Goal: Navigation & Orientation: Find specific page/section

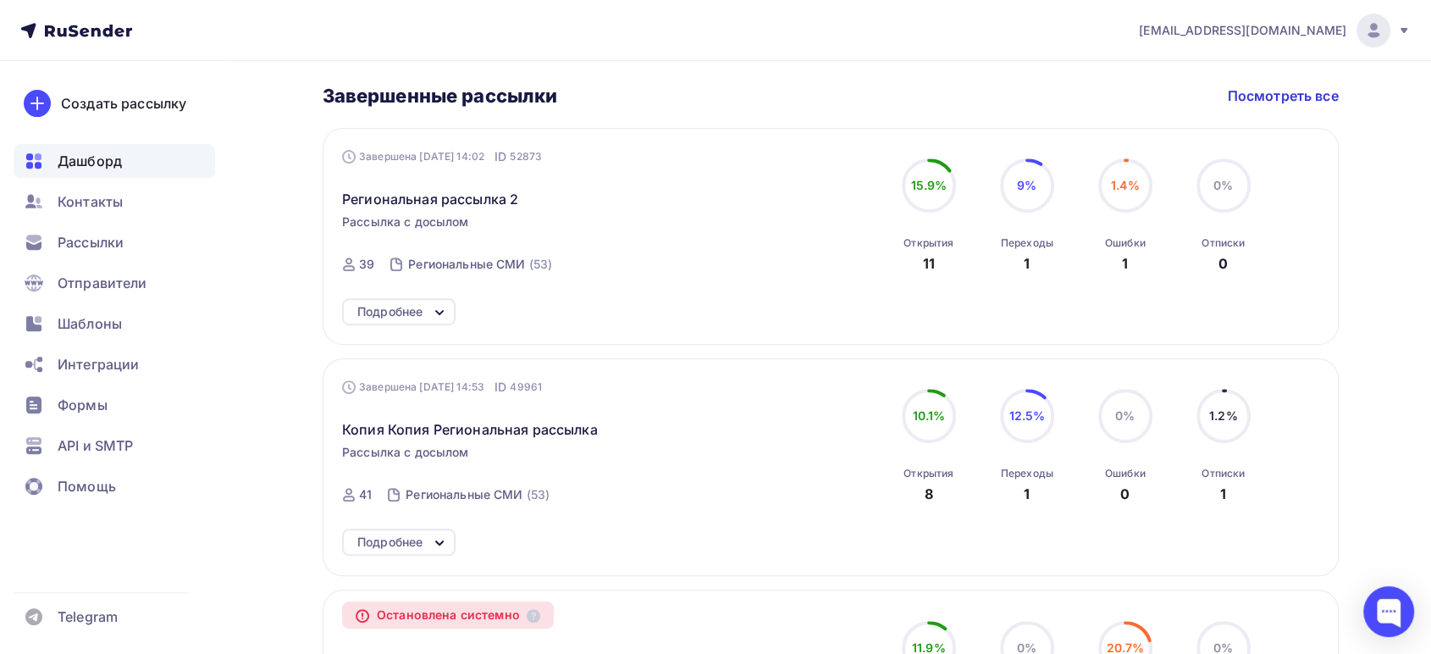
scroll to position [655, 0]
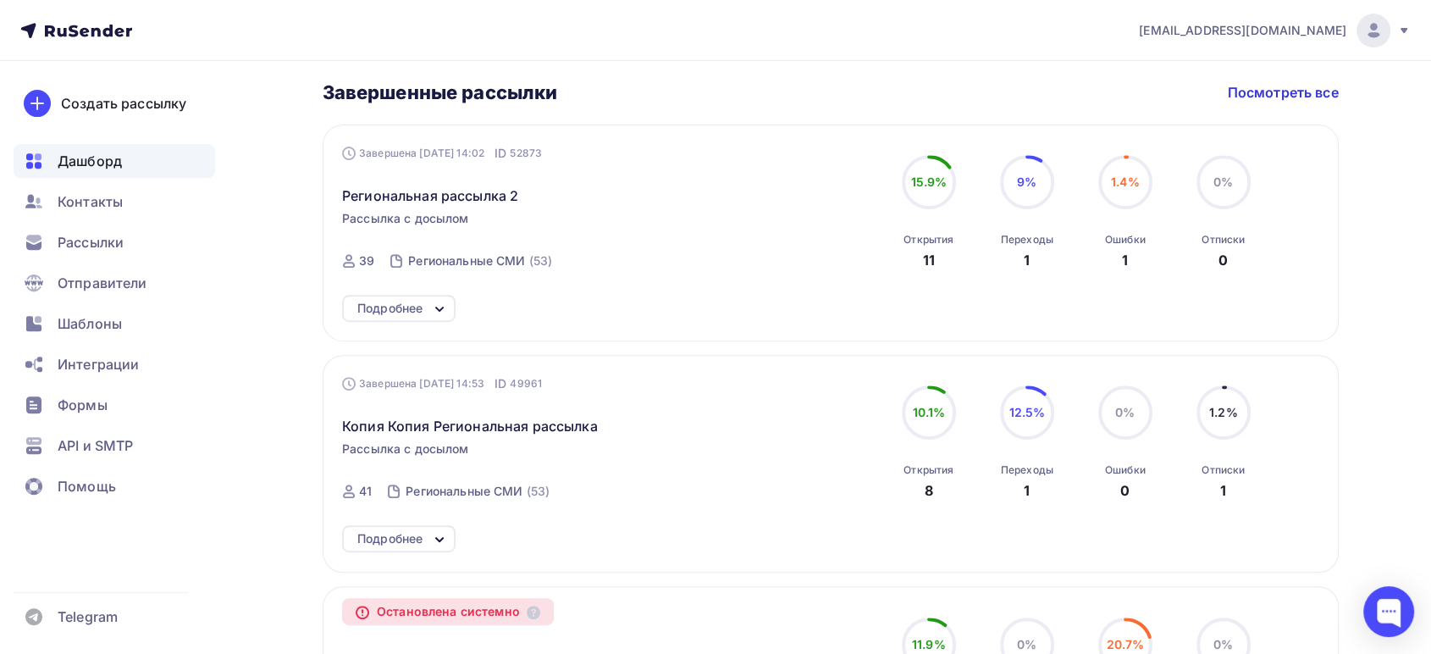
drag, startPoint x: 1438, startPoint y: 234, endPoint x: 1427, endPoint y: 257, distance: 25.8
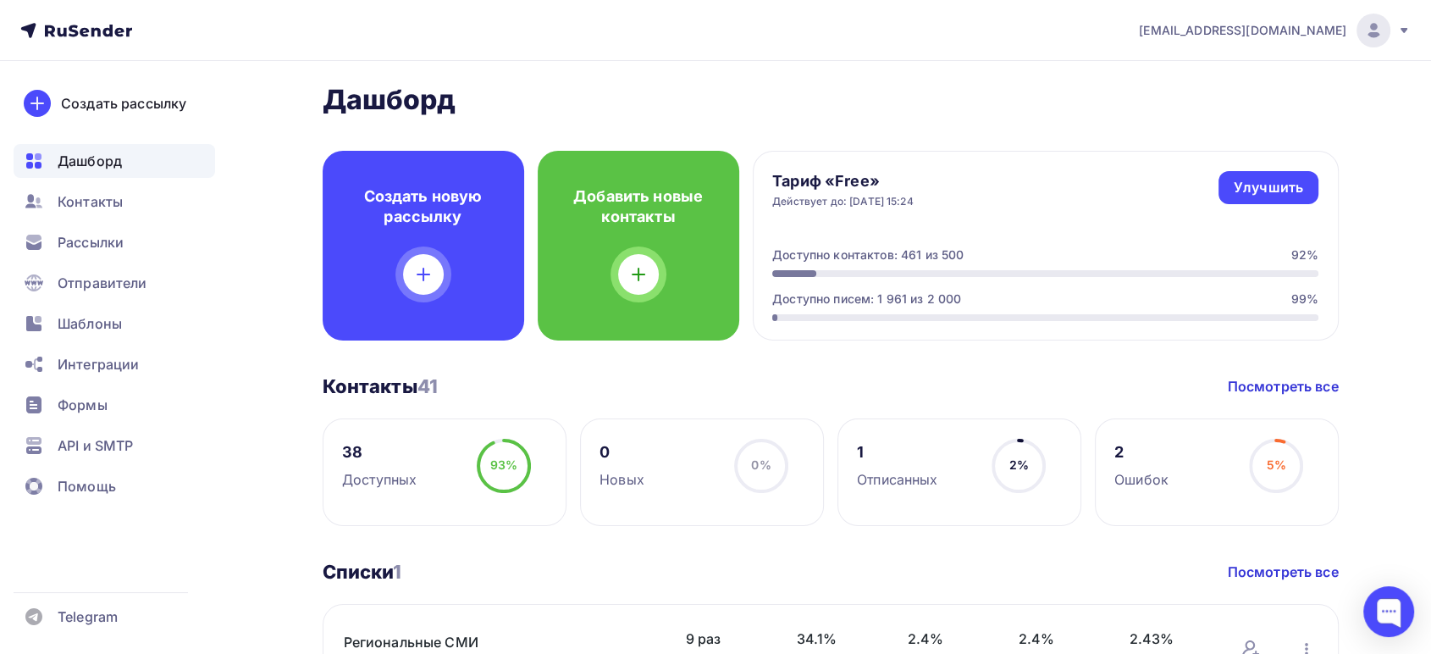
scroll to position [0, 0]
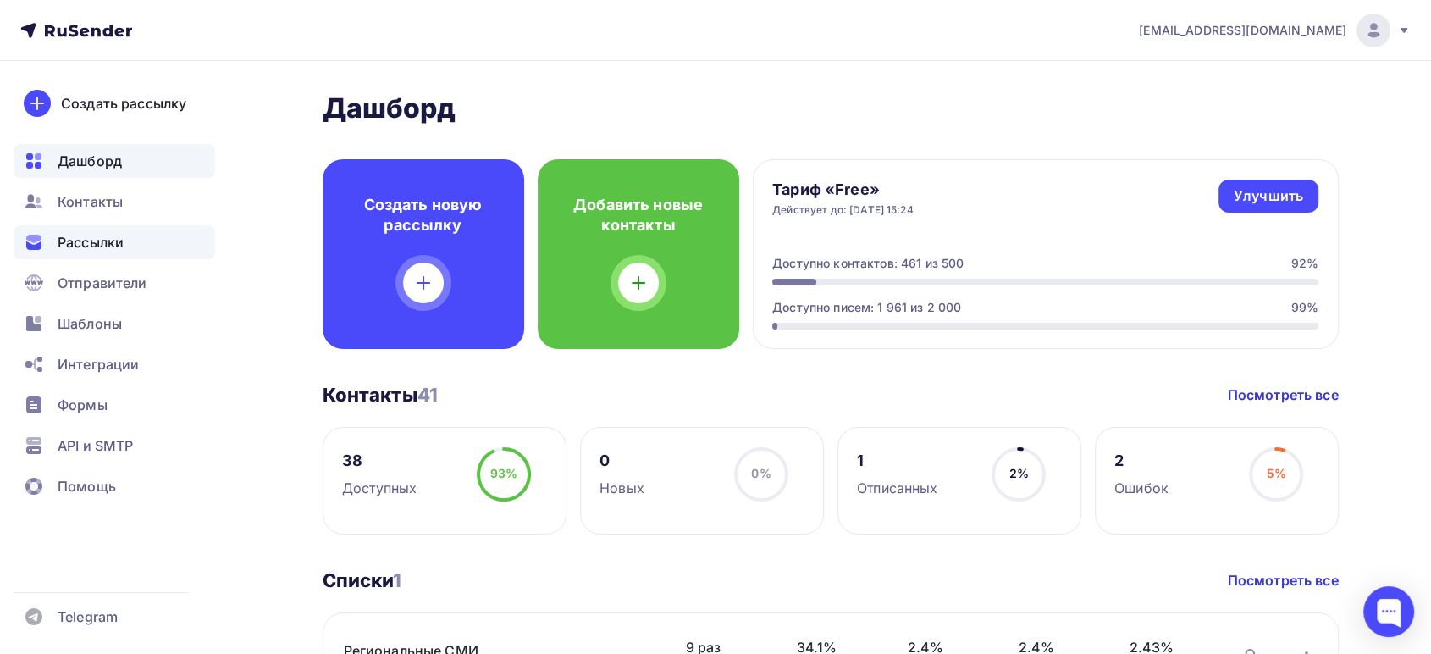
click at [168, 235] on div "Рассылки" at bounding box center [114, 242] width 201 height 34
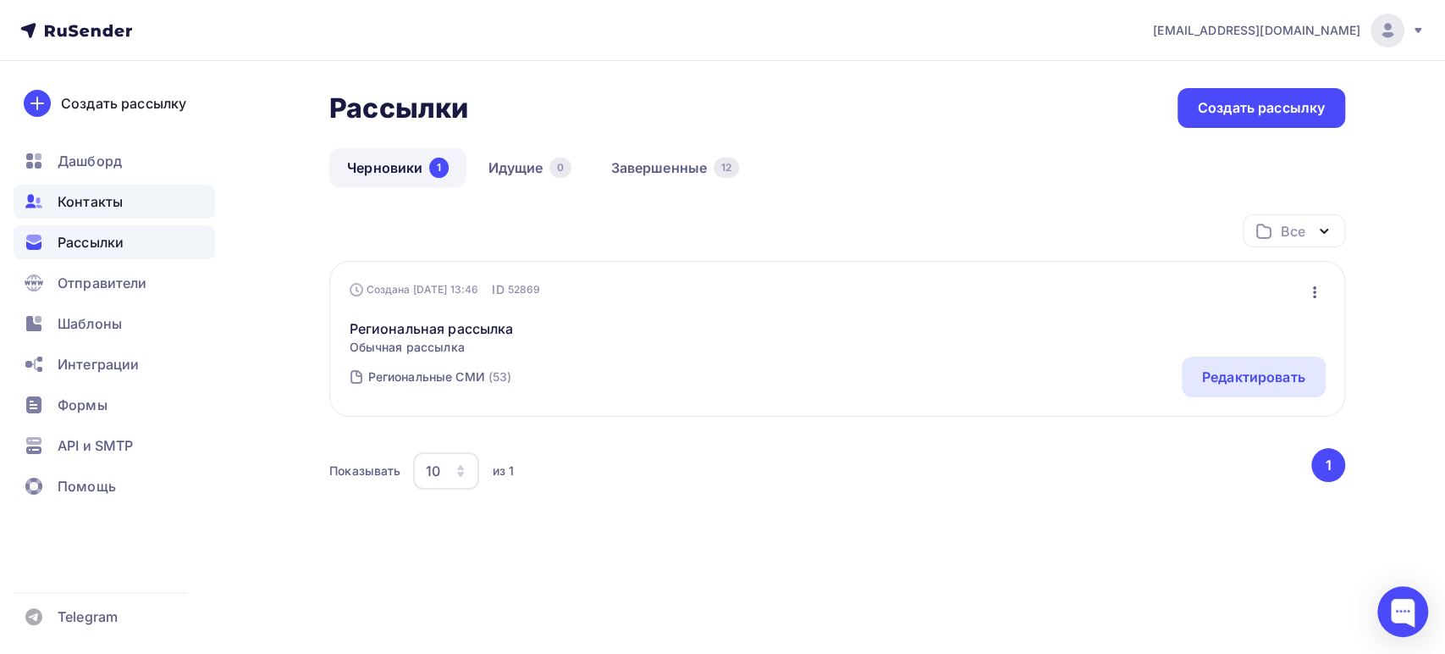
click at [81, 197] on span "Контакты" at bounding box center [90, 201] width 65 height 20
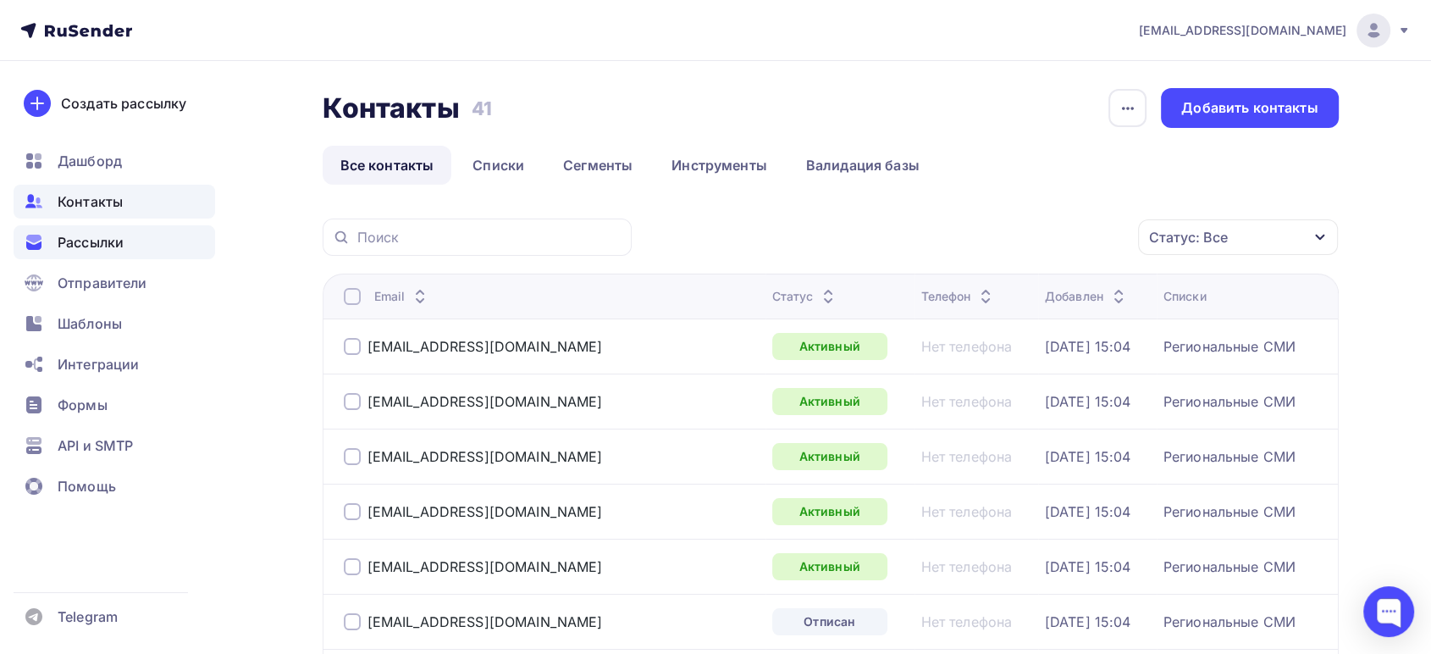
click at [102, 249] on span "Рассылки" at bounding box center [91, 242] width 66 height 20
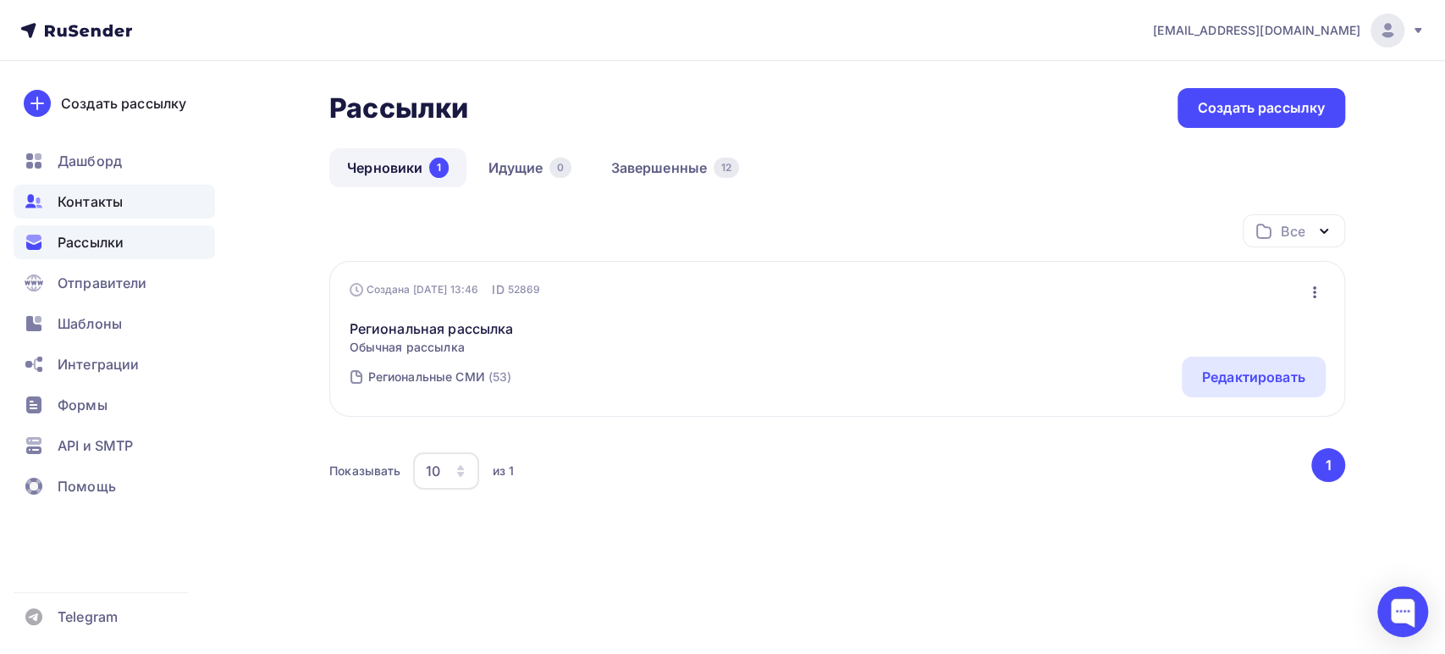
click at [158, 205] on div "Контакты" at bounding box center [114, 202] width 201 height 34
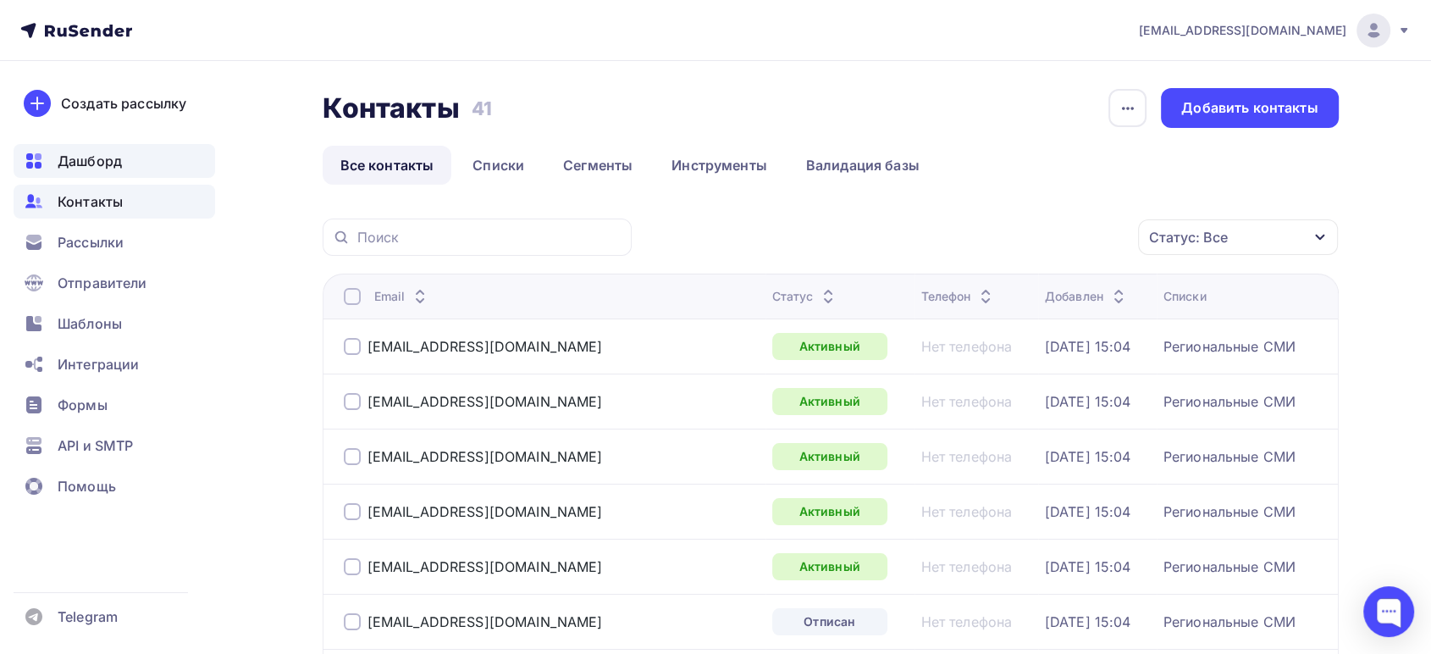
click at [113, 146] on div "Дашборд" at bounding box center [114, 161] width 201 height 34
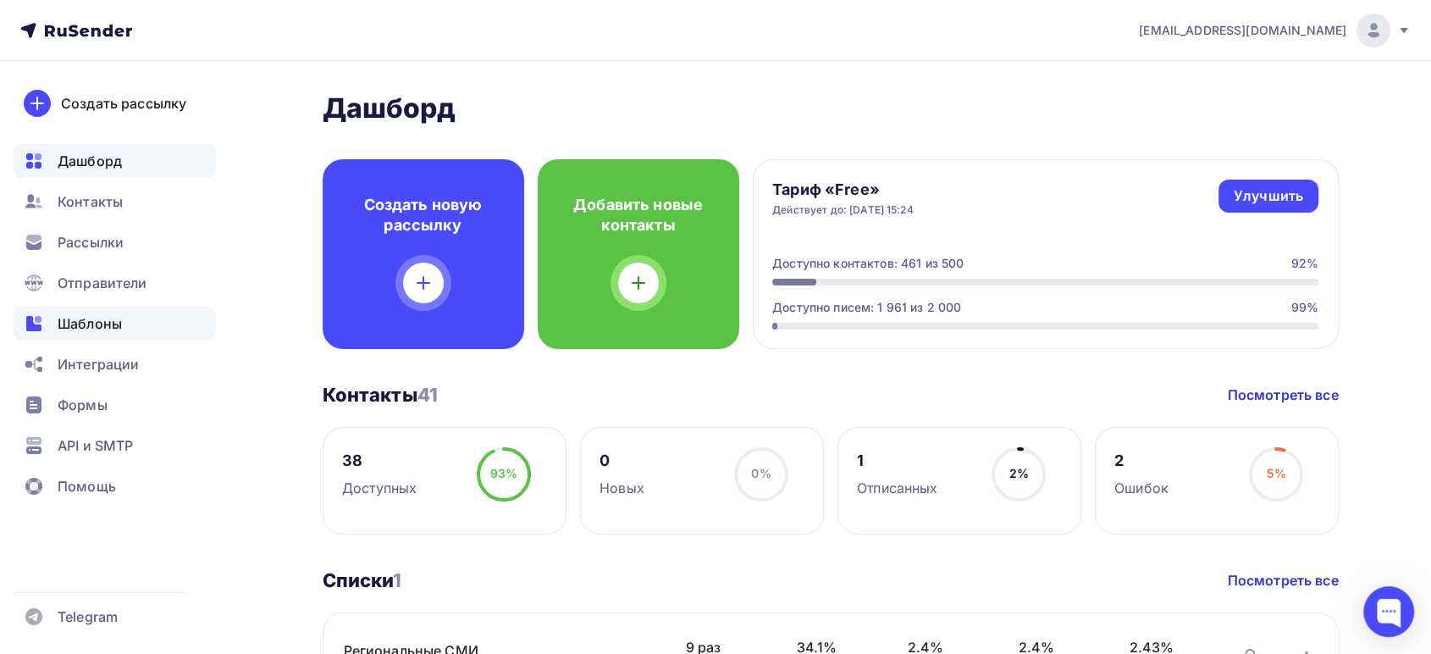
click at [149, 321] on div "Шаблоны" at bounding box center [114, 323] width 201 height 34
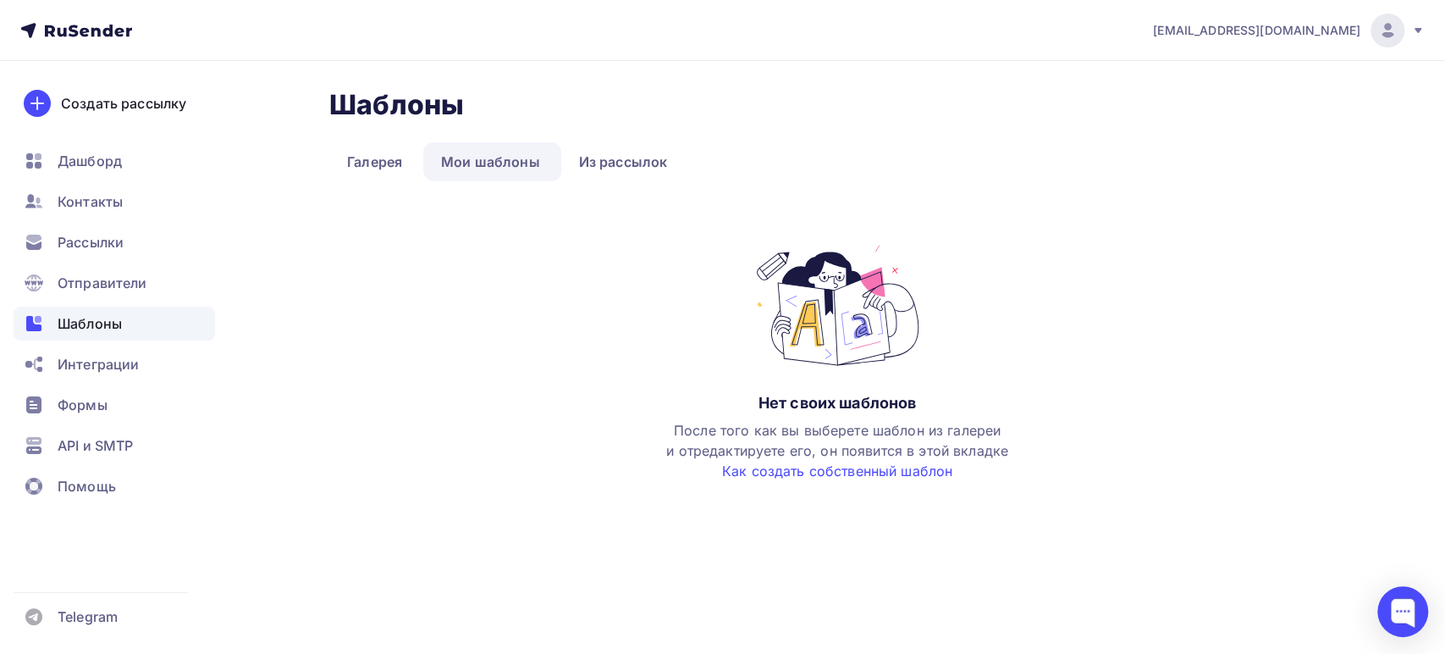
click at [124, 219] on ul "Дашборд Контакты Рассылки Отправители Шаблоны Интеграции Формы API и SMTP Помощь" at bounding box center [114, 328] width 201 height 368
click at [120, 212] on div "Контакты" at bounding box center [114, 202] width 201 height 34
